Goal: Transaction & Acquisition: Subscribe to service/newsletter

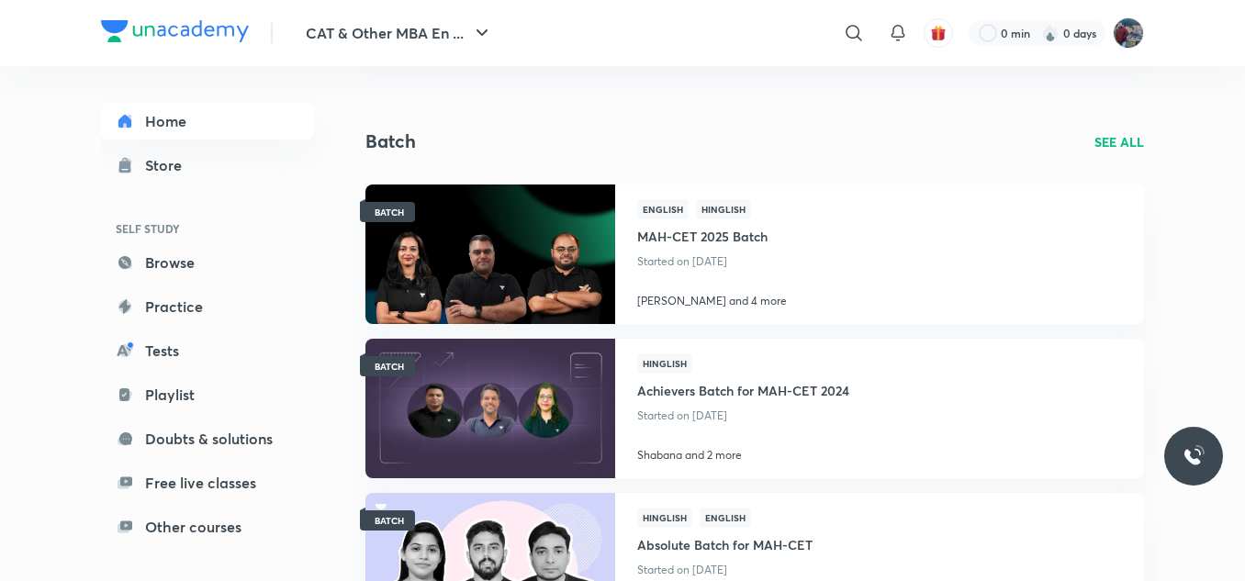
click at [147, 23] on img at bounding box center [175, 31] width 148 height 22
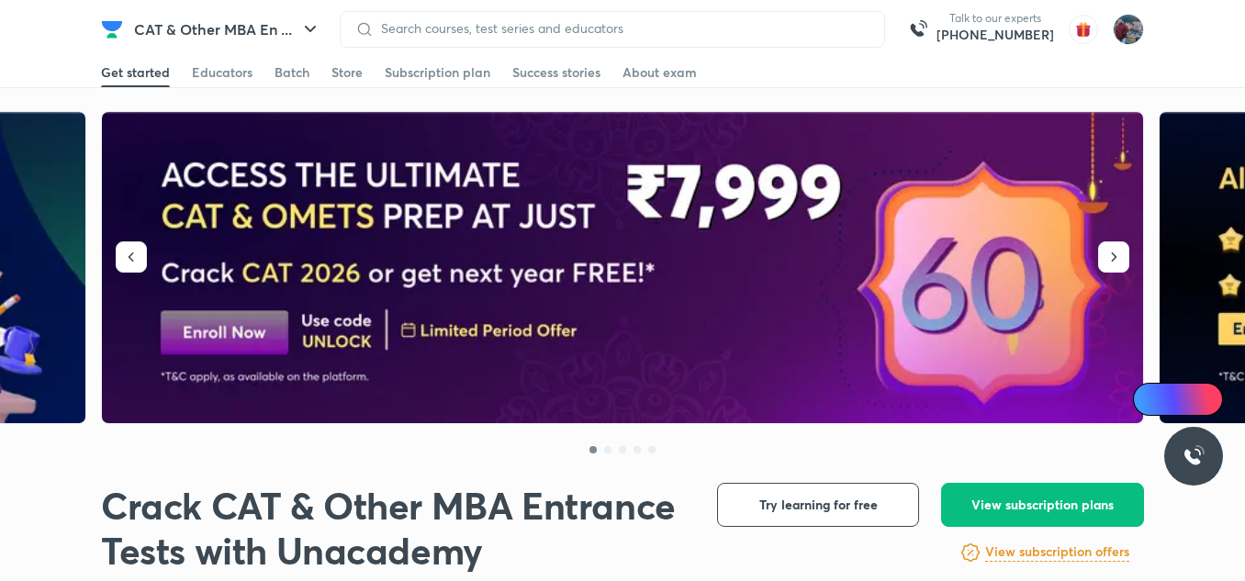
click at [426, 79] on div "Subscription plan" at bounding box center [438, 72] width 106 height 18
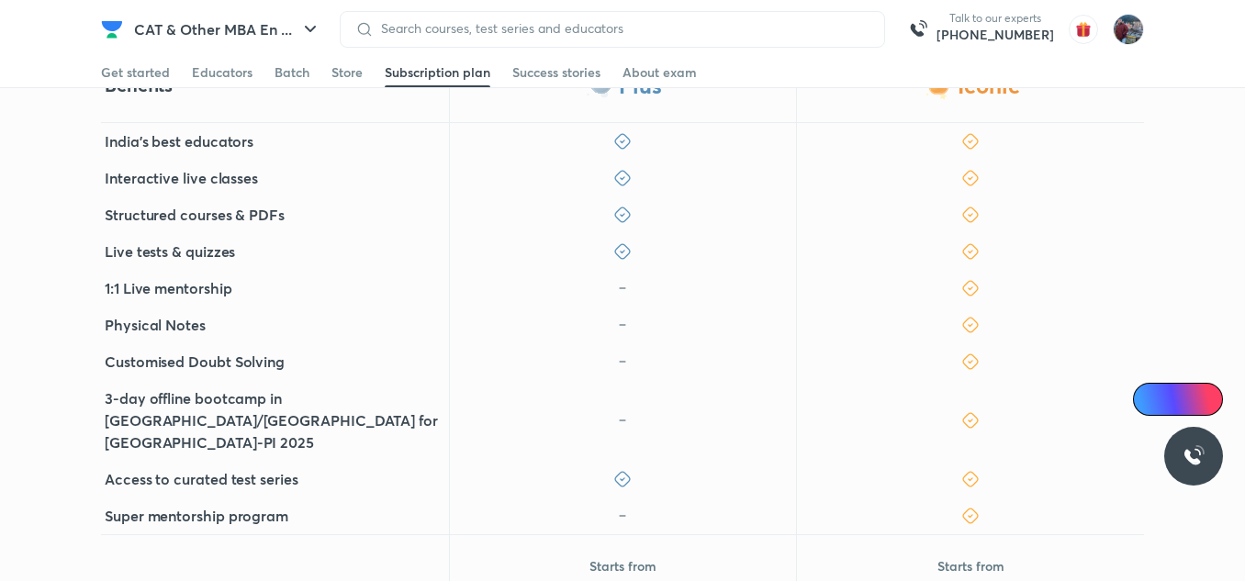
scroll to position [571, 0]
